Goal: Task Accomplishment & Management: Use online tool/utility

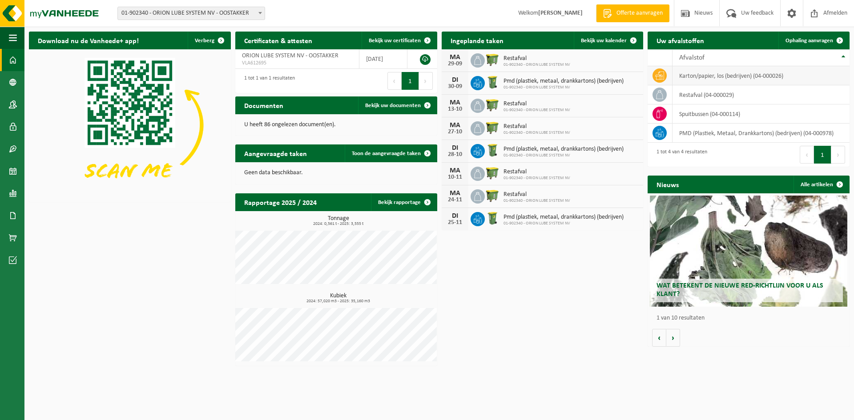
click at [704, 77] on td "karton/papier, los (bedrijven) (04-000026)" at bounding box center [761, 75] width 177 height 19
click at [673, 77] on td "karton/papier, los (bedrijven) (04-000026)" at bounding box center [761, 75] width 177 height 19
click at [814, 39] on span "Ophaling aanvragen" at bounding box center [810, 41] width 48 height 6
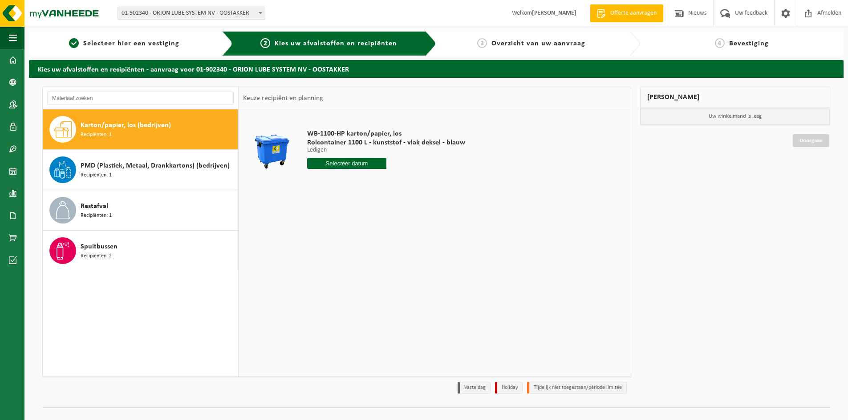
click at [120, 125] on span "Karton/papier, los (bedrijven)" at bounding box center [126, 125] width 90 height 11
click at [349, 164] on input "text" at bounding box center [346, 163] width 79 height 11
click at [333, 257] on div "23" at bounding box center [331, 257] width 16 height 14
type input "Van 2025-09-23"
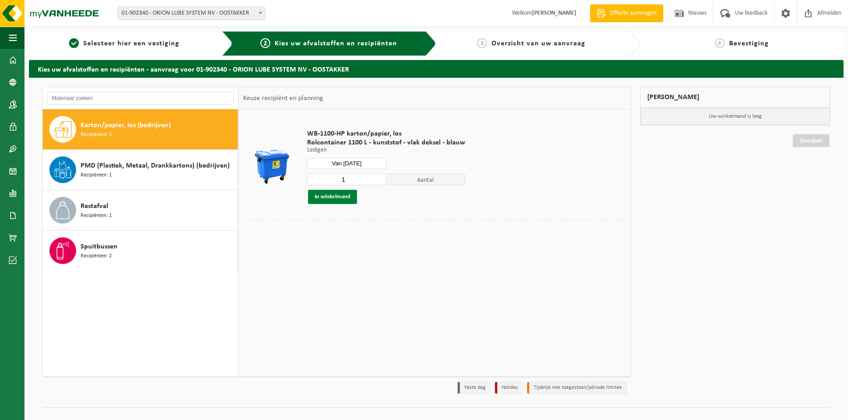
click at [343, 200] on button "In winkelmand" at bounding box center [332, 197] width 49 height 14
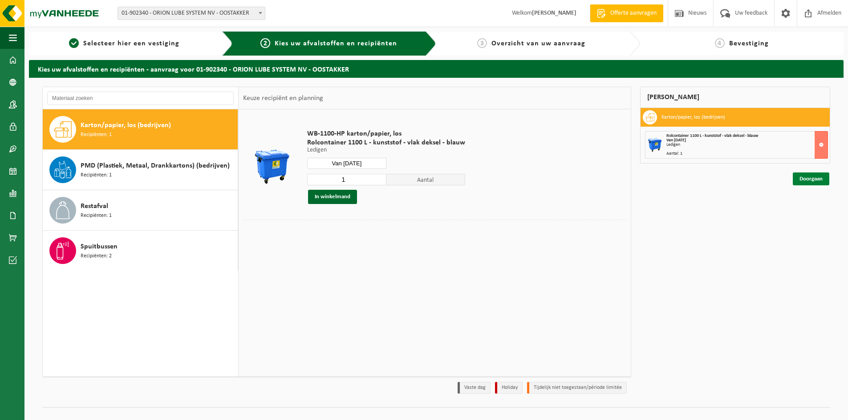
click at [816, 179] on link "Doorgaan" at bounding box center [810, 179] width 36 height 13
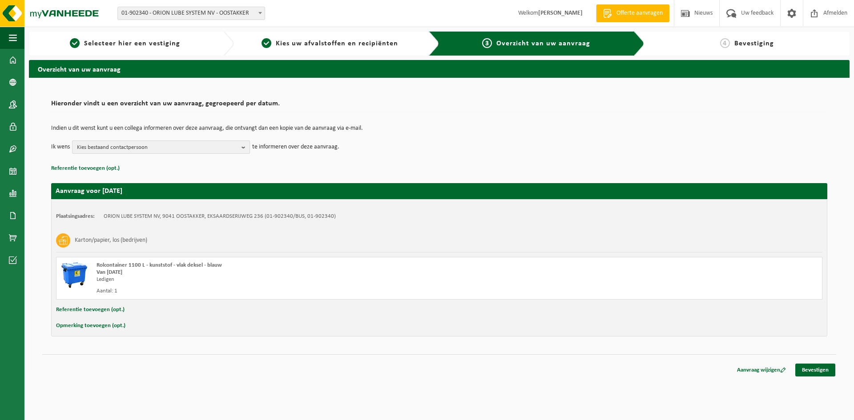
click at [246, 150] on b "button" at bounding box center [246, 147] width 8 height 12
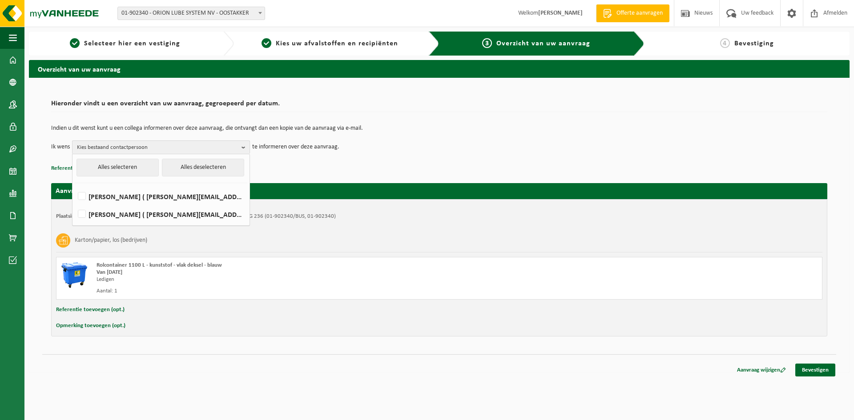
click at [245, 147] on b "button" at bounding box center [246, 147] width 8 height 13
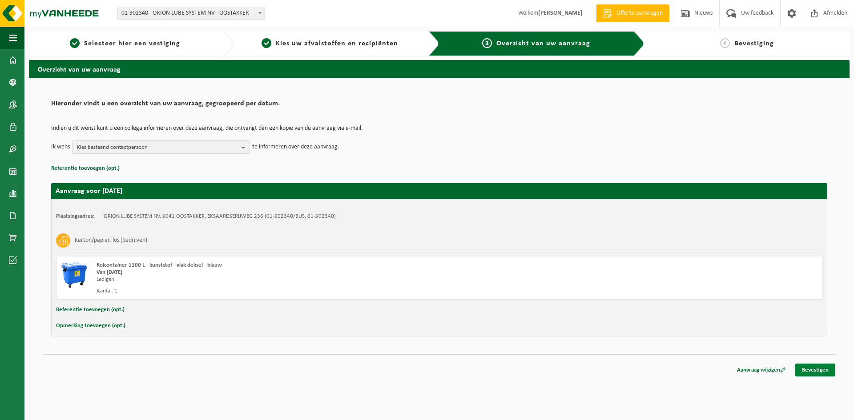
click at [808, 372] on link "Bevestigen" at bounding box center [816, 370] width 40 height 13
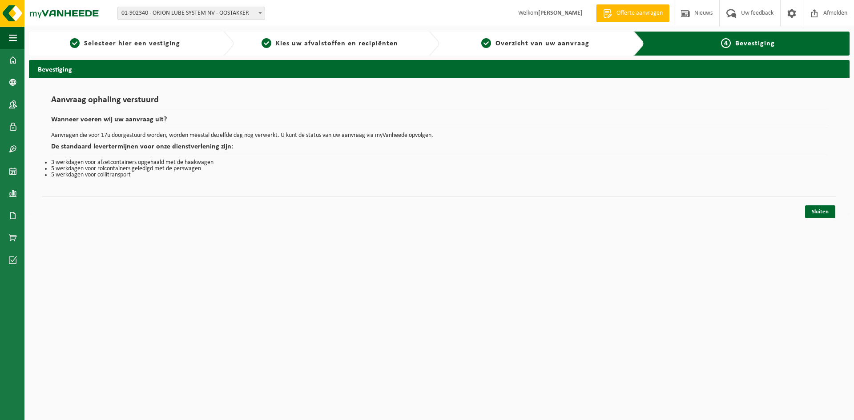
click at [813, 220] on div "Navigatie Offerte aanvragen Nieuws Uw feedback Afmelden Dashboard Bedrijfsgegev…" at bounding box center [427, 111] width 854 height 223
click at [814, 214] on link "Sluiten" at bounding box center [820, 212] width 30 height 13
